Goal: Book appointment/travel/reservation

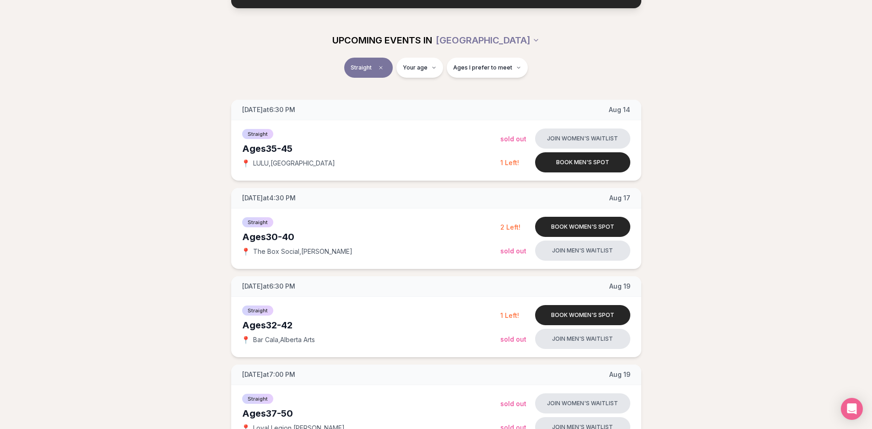
scroll to position [92, 0]
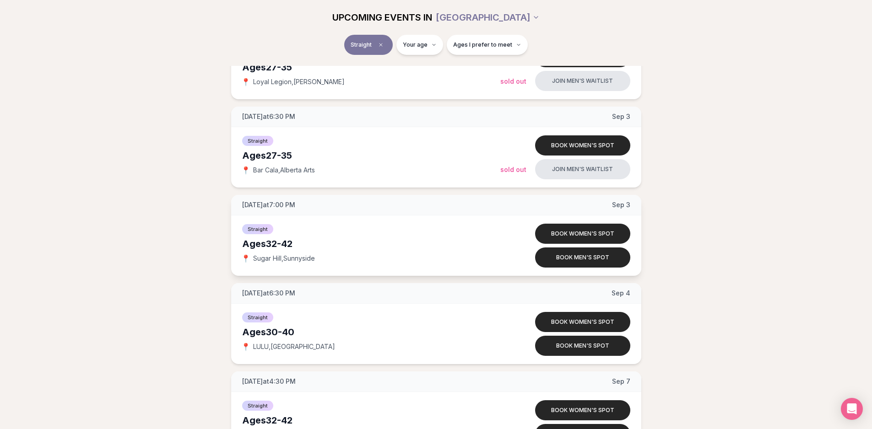
scroll to position [1511, 0]
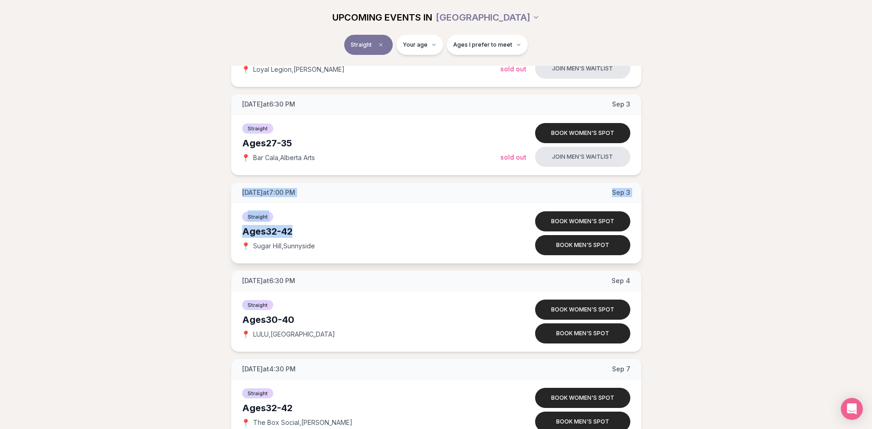
drag, startPoint x: 212, startPoint y: 198, endPoint x: 364, endPoint y: 230, distance: 155.2
click at [364, 230] on div "[DATE] at 6:30 PM [DATE] Ages [DEMOGRAPHIC_DATA] Straight 📍 LULU , [GEOGRAPHIC_…" at bounding box center [436, 356] width 843 height 3350
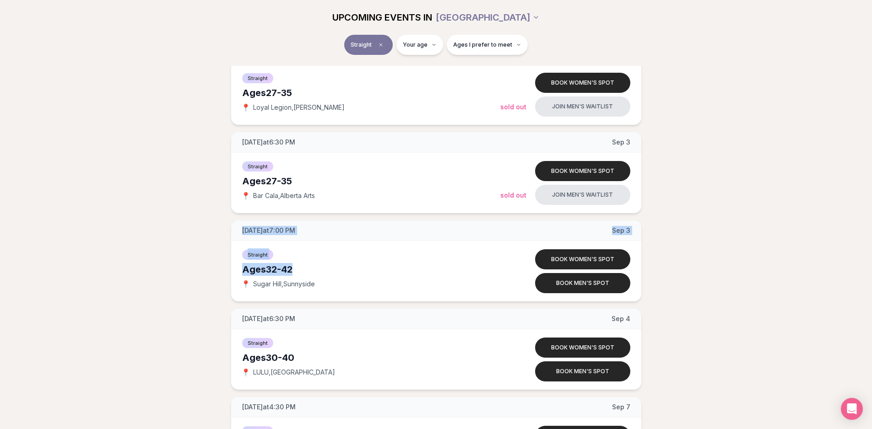
scroll to position [1473, 0]
click at [698, 249] on div "[DATE] at 6:30 PM [DATE] Ages [DEMOGRAPHIC_DATA] Straight 📍 LULU , [GEOGRAPHIC_…" at bounding box center [436, 393] width 843 height 3350
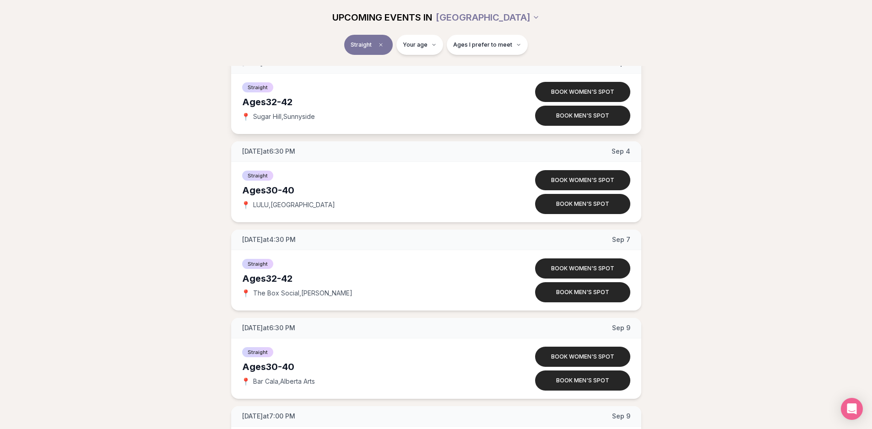
scroll to position [1656, 0]
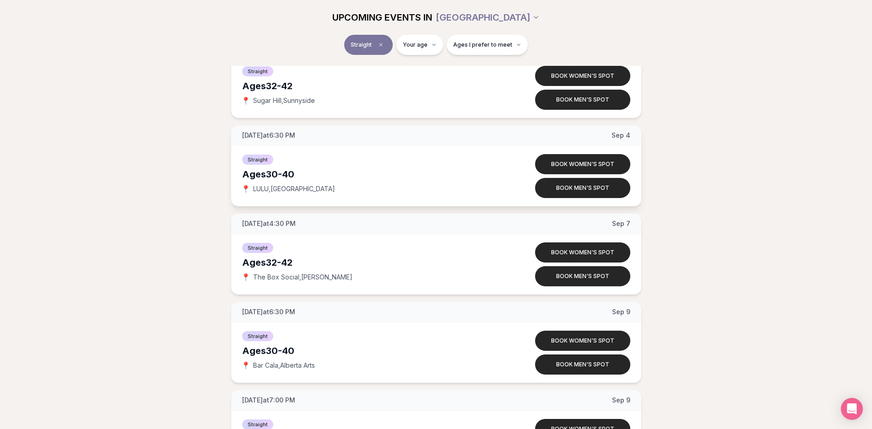
click at [244, 187] on span "📍" at bounding box center [245, 188] width 7 height 7
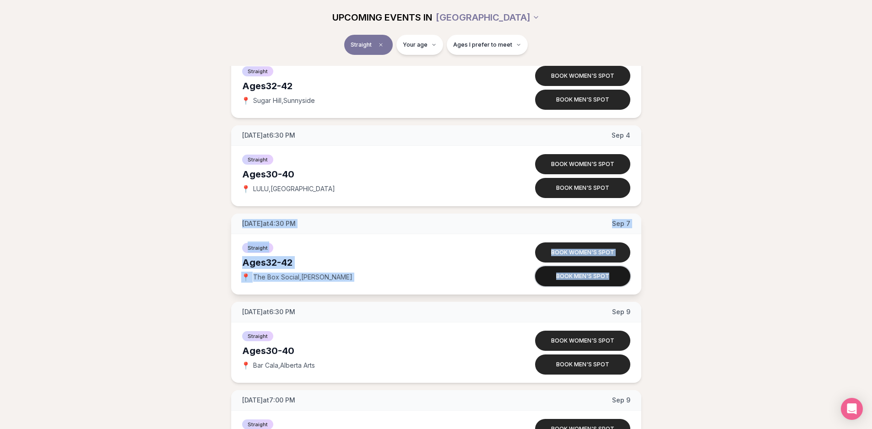
drag, startPoint x: 230, startPoint y: 224, endPoint x: 617, endPoint y: 282, distance: 390.7
click at [617, 282] on div "Thursday at 6:30 PM Aug 14 Ages 35-45 Straight 📍 LULU , Central Eastside Join w…" at bounding box center [436, 210] width 843 height 3350
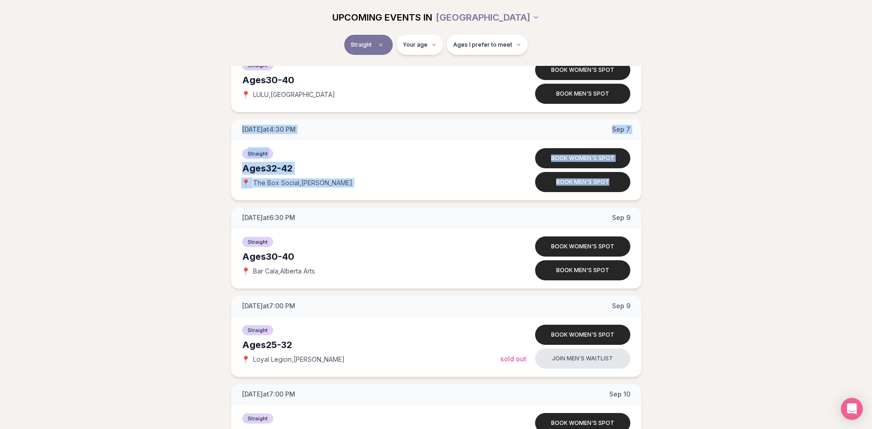
scroll to position [1702, 0]
